Goal: Information Seeking & Learning: Learn about a topic

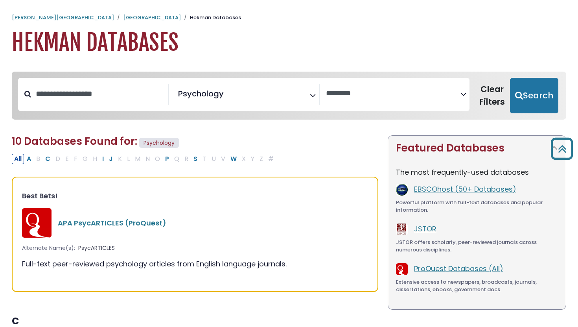
select select "Database Vendors Filter"
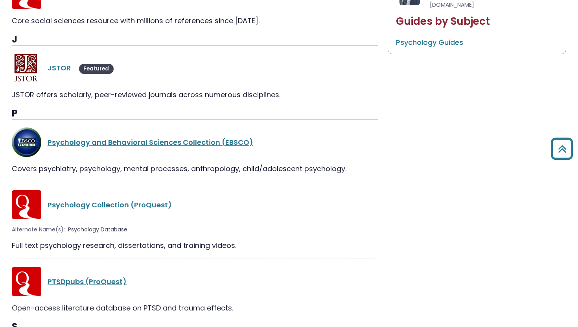
scroll to position [437, 0]
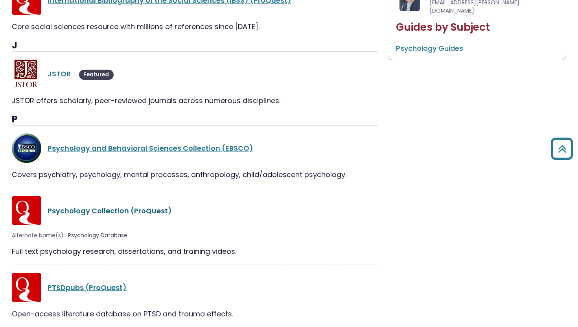
click at [131, 209] on link "Psychology Collection (ProQuest)" at bounding box center [110, 210] width 124 height 10
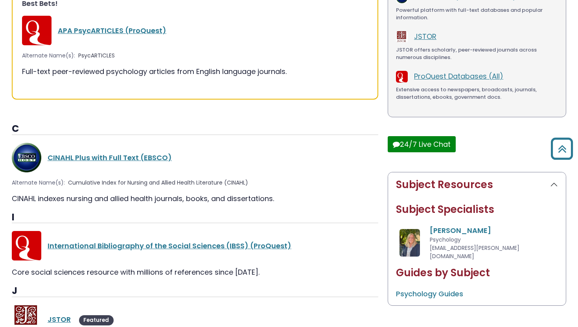
scroll to position [0, 0]
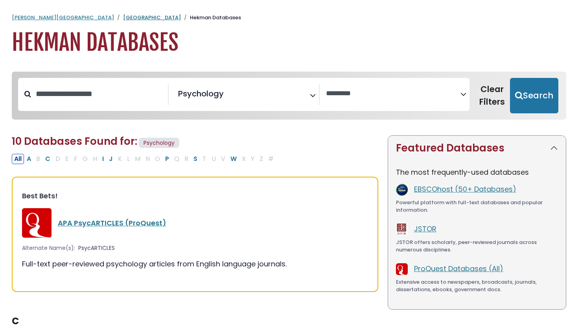
click at [123, 20] on link "[GEOGRAPHIC_DATA]" at bounding box center [152, 17] width 58 height 7
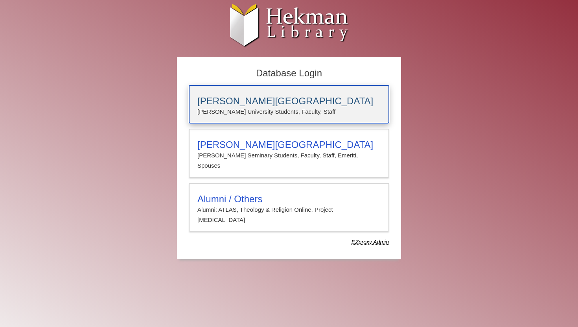
click at [287, 102] on h3 "Calvin University" at bounding box center [288, 100] width 183 height 11
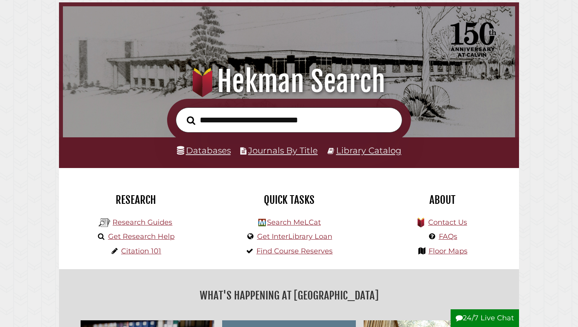
scroll to position [38, 0]
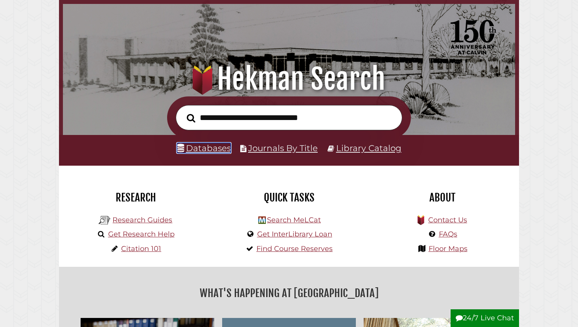
click at [213, 148] on link "Databases" at bounding box center [204, 148] width 54 height 10
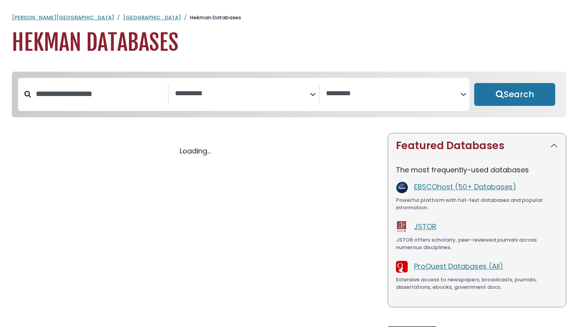
select select "Database Subject Filter"
select select "Database Vendors Filter"
select select "Database Subject Filter"
select select "Database Vendors Filter"
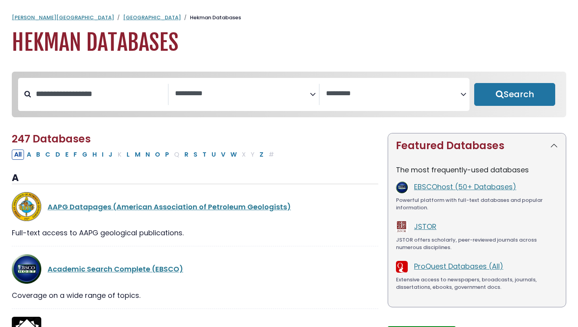
click at [243, 103] on span "Search filters" at bounding box center [242, 94] width 134 height 21
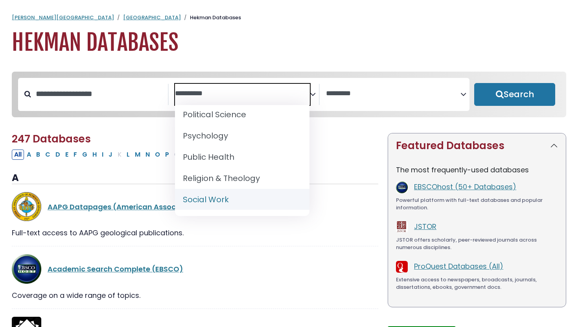
scroll to position [736, 0]
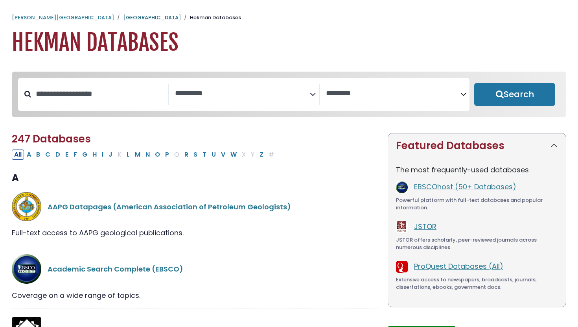
click at [123, 17] on link "[GEOGRAPHIC_DATA]" at bounding box center [152, 17] width 58 height 7
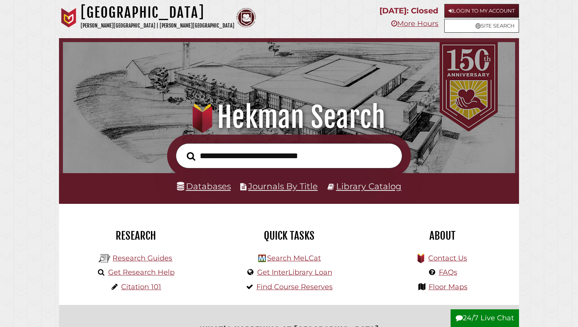
scroll to position [149, 448]
click at [268, 157] on input "text" at bounding box center [289, 156] width 226 height 26
type input "**********"
click at [183, 149] on button "Search" at bounding box center [191, 155] width 17 height 13
